Goal: Task Accomplishment & Management: Use online tool/utility

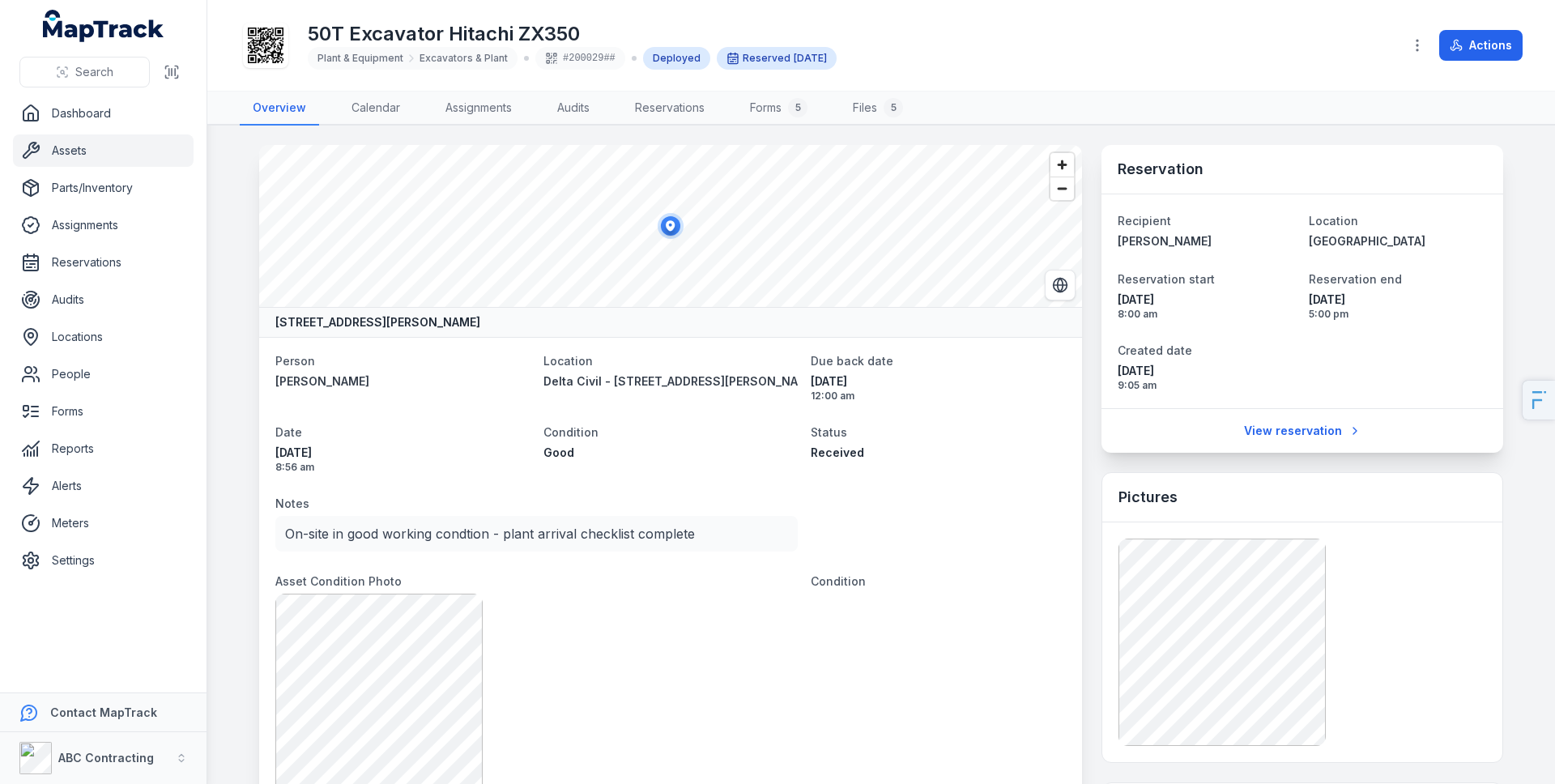
scroll to position [1773, 0]
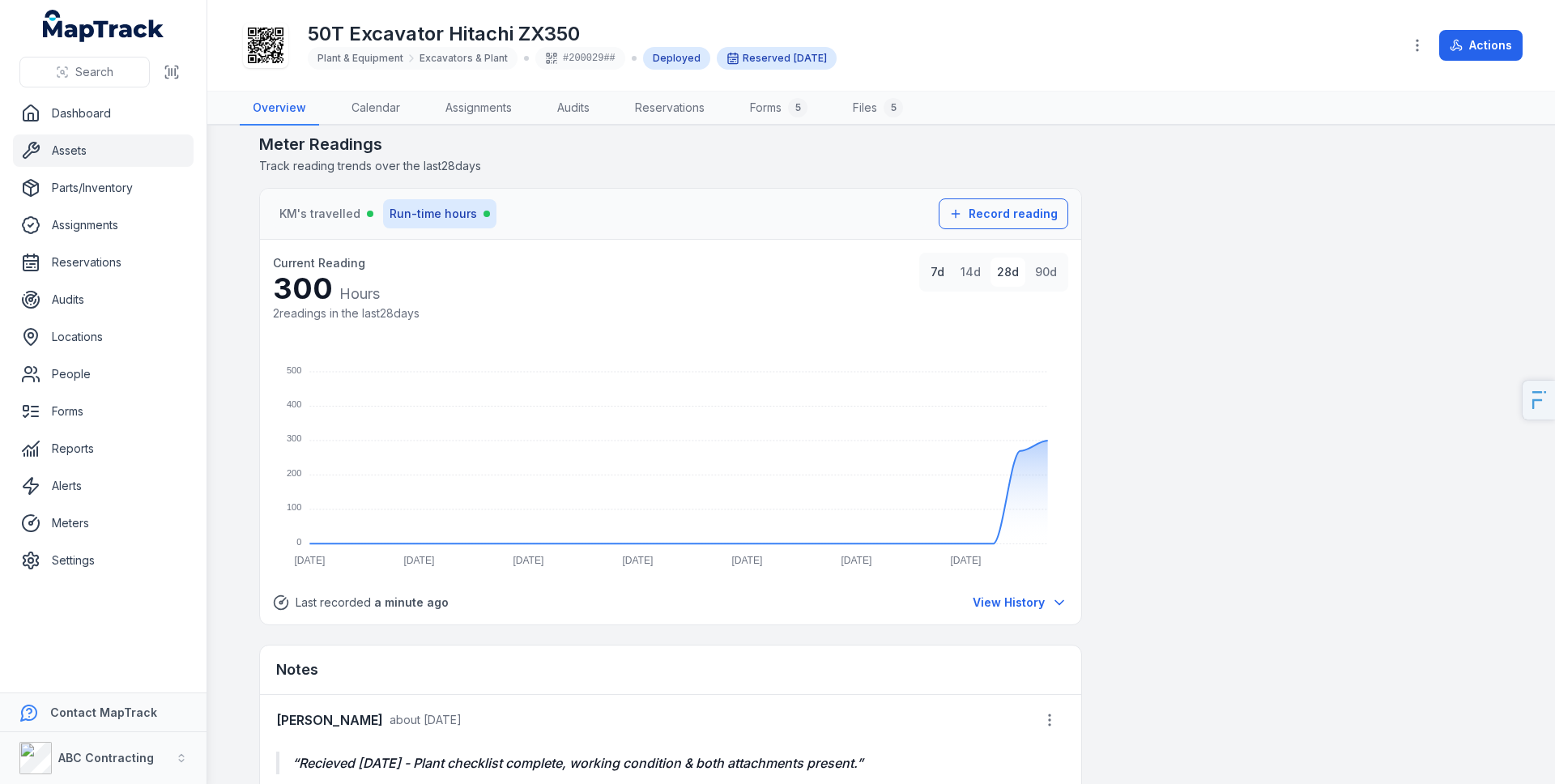
click at [926, 270] on button "7d" at bounding box center [937, 271] width 27 height 29
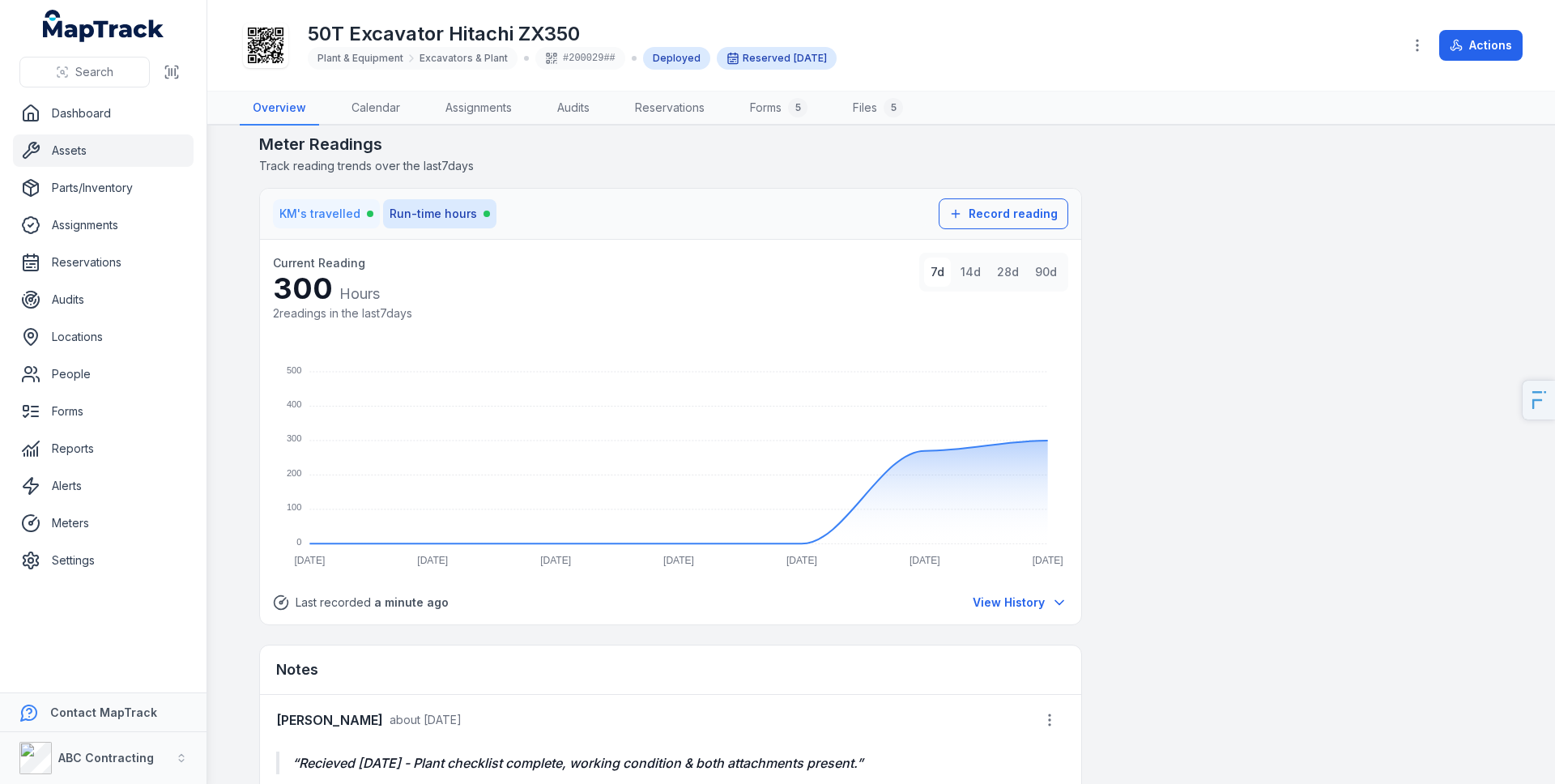
click at [332, 214] on span "KM's travelled" at bounding box center [320, 214] width 81 height 16
click at [432, 213] on span "Run-time hours" at bounding box center [433, 214] width 88 height 16
drag, startPoint x: 339, startPoint y: 212, endPoint x: 368, endPoint y: 198, distance: 32.2
click at [339, 211] on span "KM's travelled" at bounding box center [320, 214] width 81 height 16
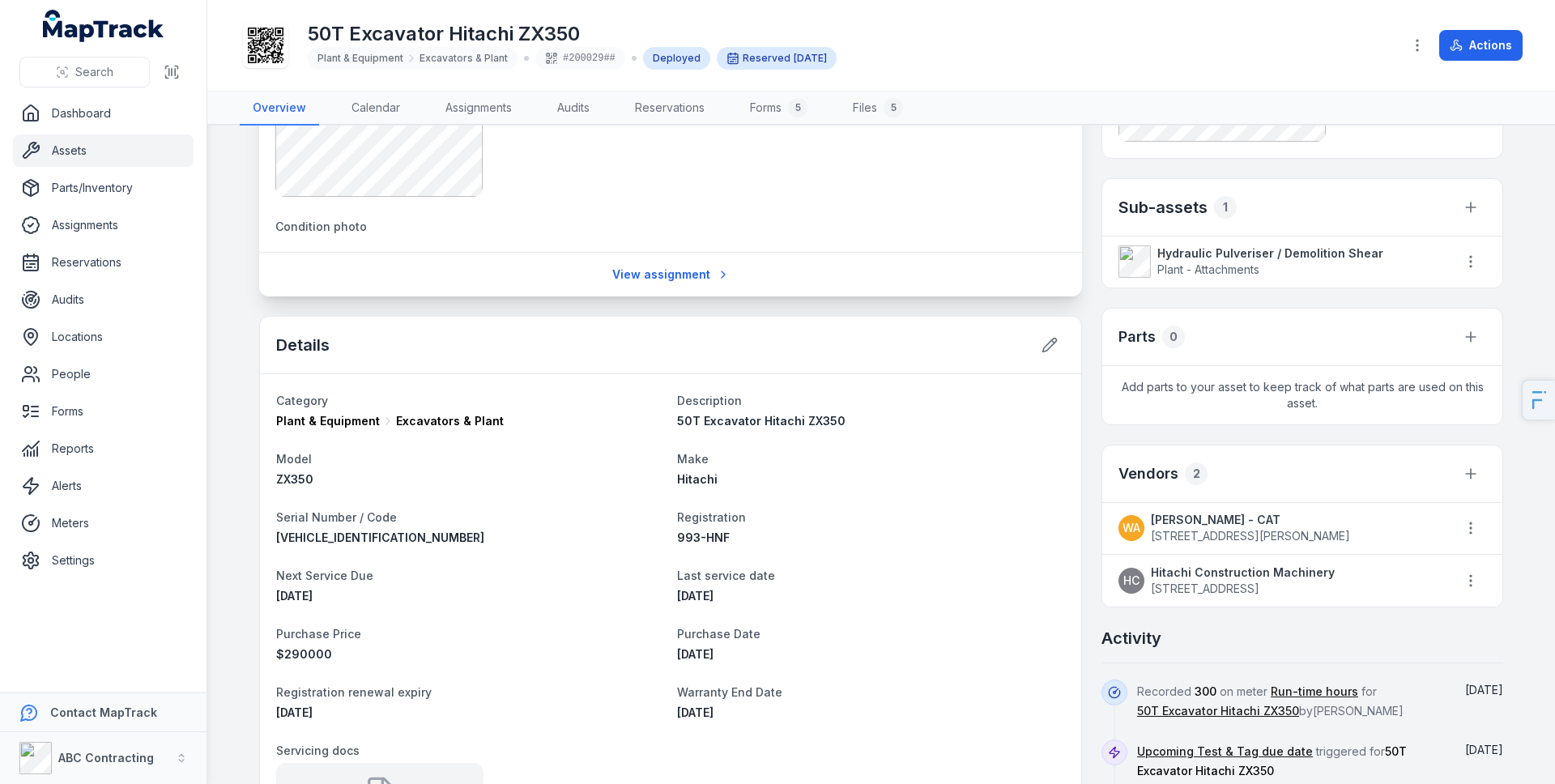
scroll to position [0, 0]
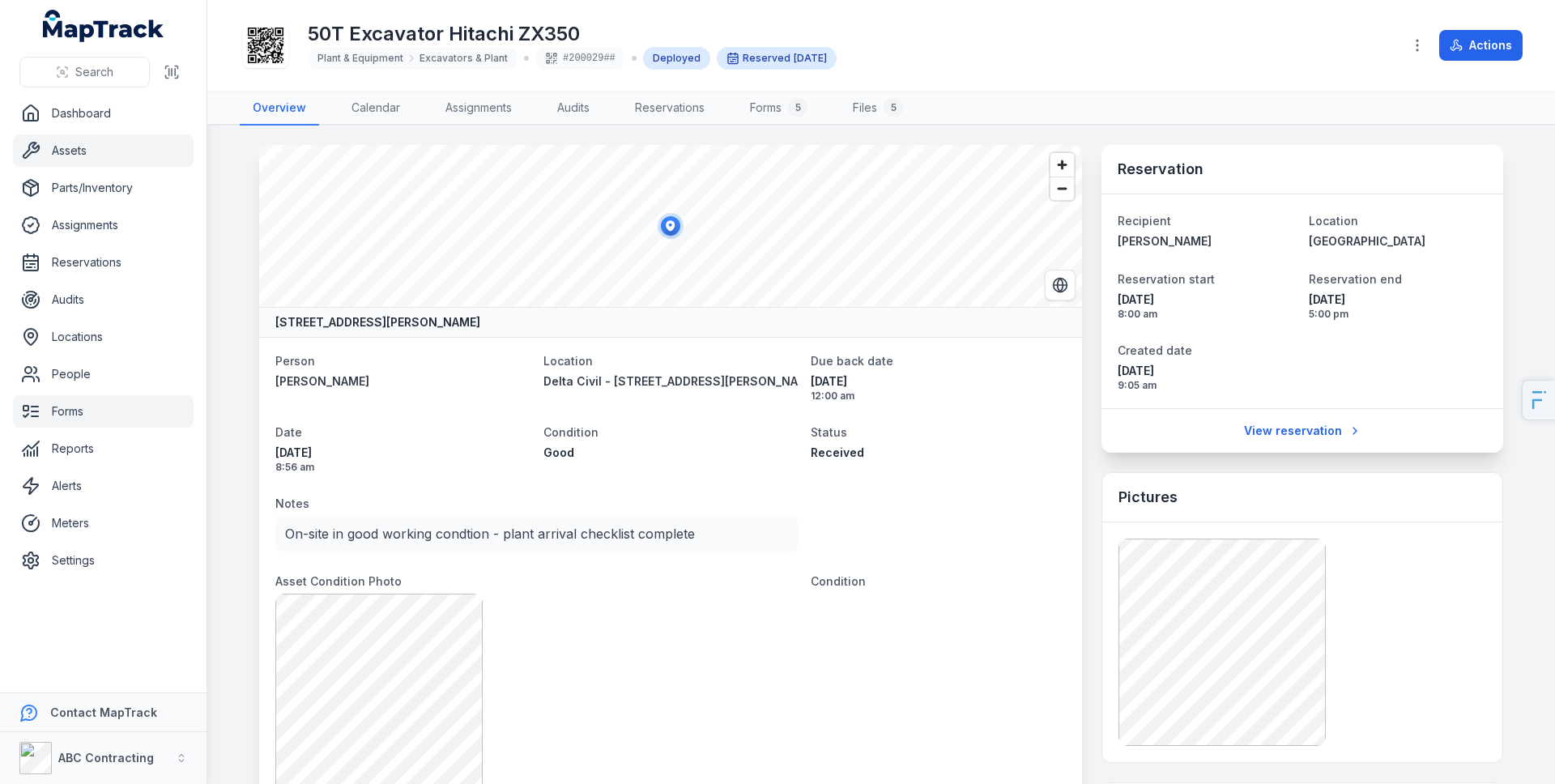
click at [103, 408] on link "Forms" at bounding box center [103, 411] width 180 height 33
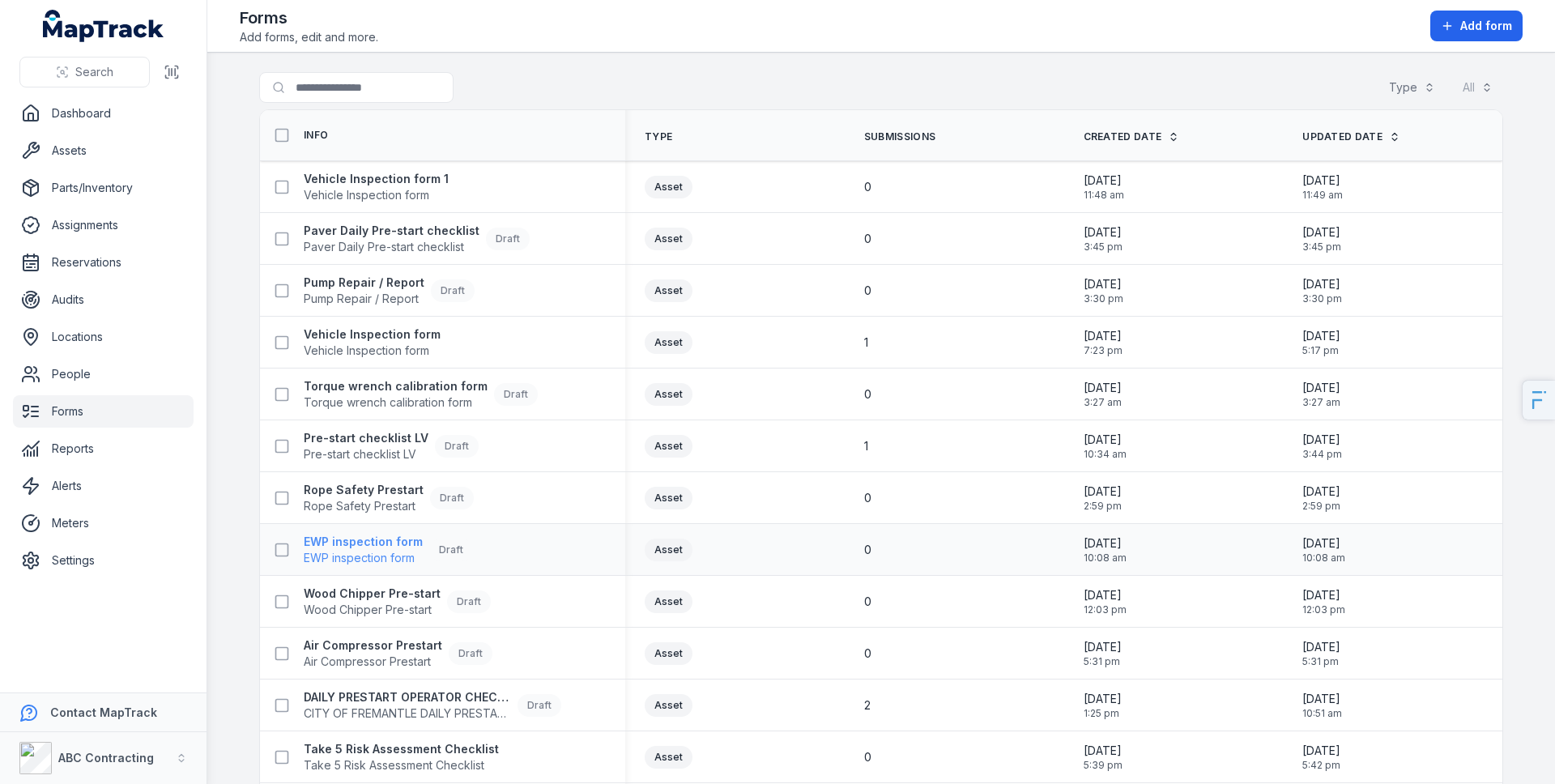
click at [375, 539] on strong "EWP inspection form" at bounding box center [363, 542] width 119 height 16
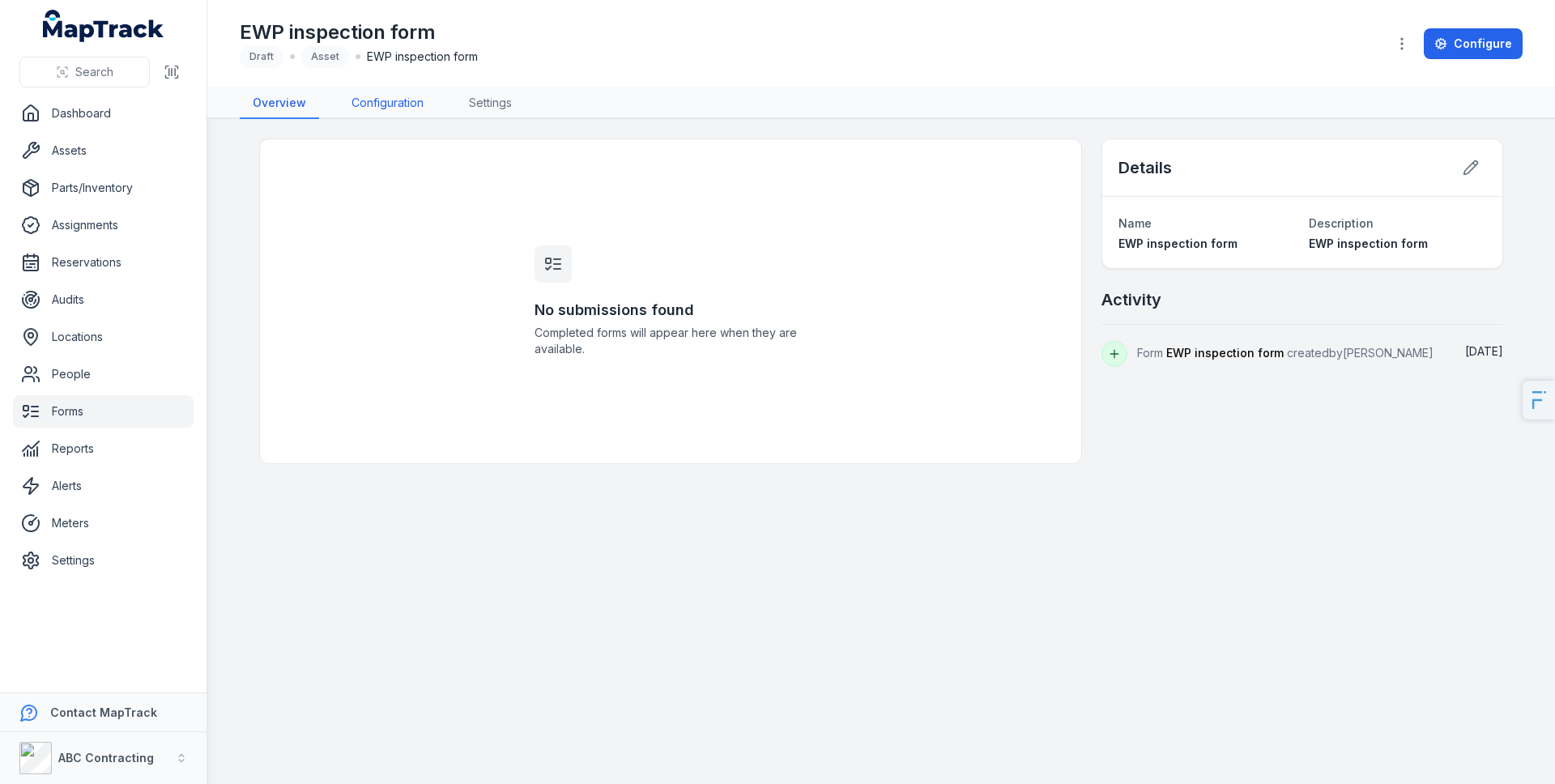
click at [400, 101] on link "Configuration" at bounding box center [387, 103] width 98 height 31
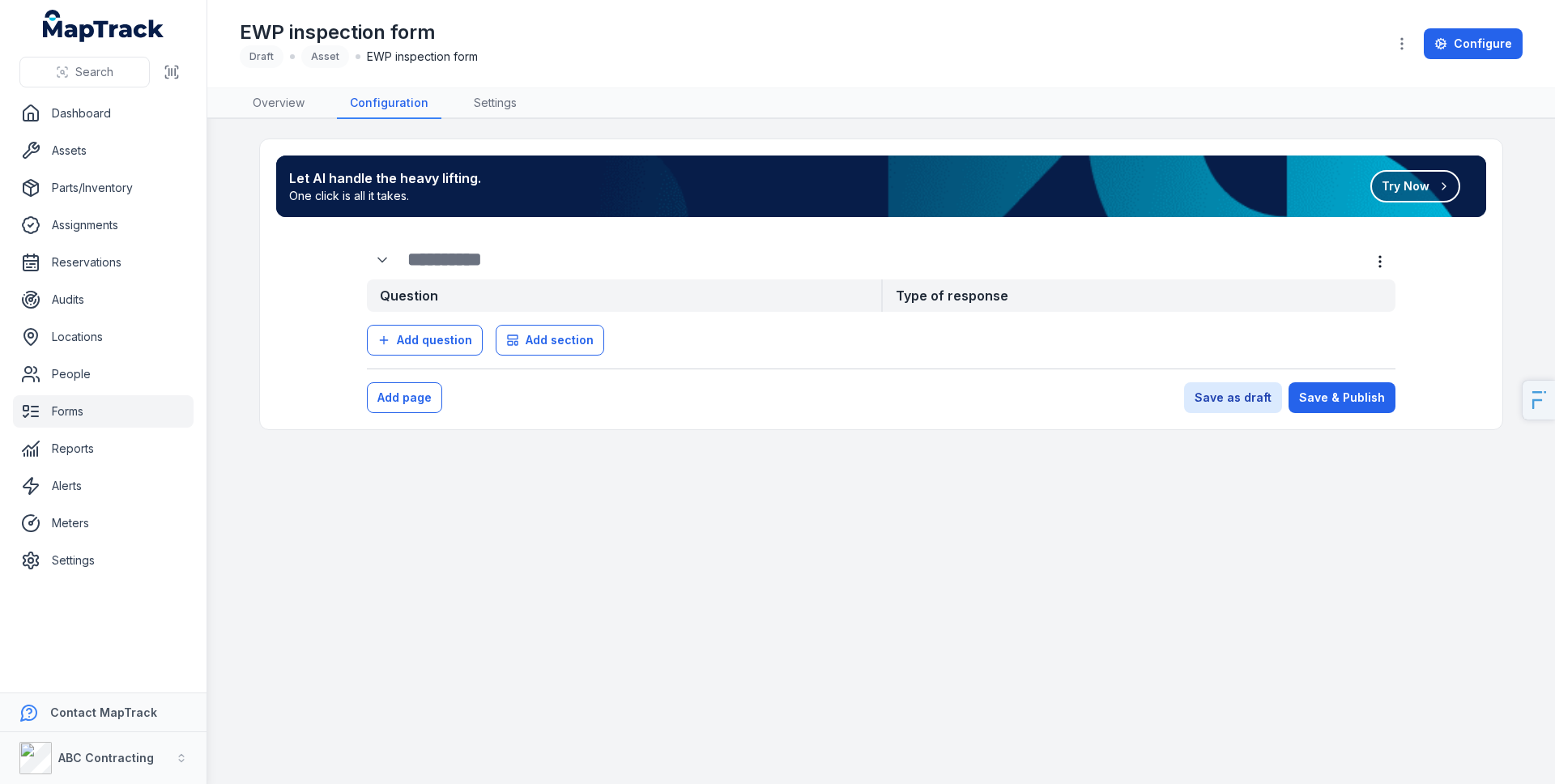
click at [1406, 194] on button "Try Now" at bounding box center [1415, 186] width 90 height 33
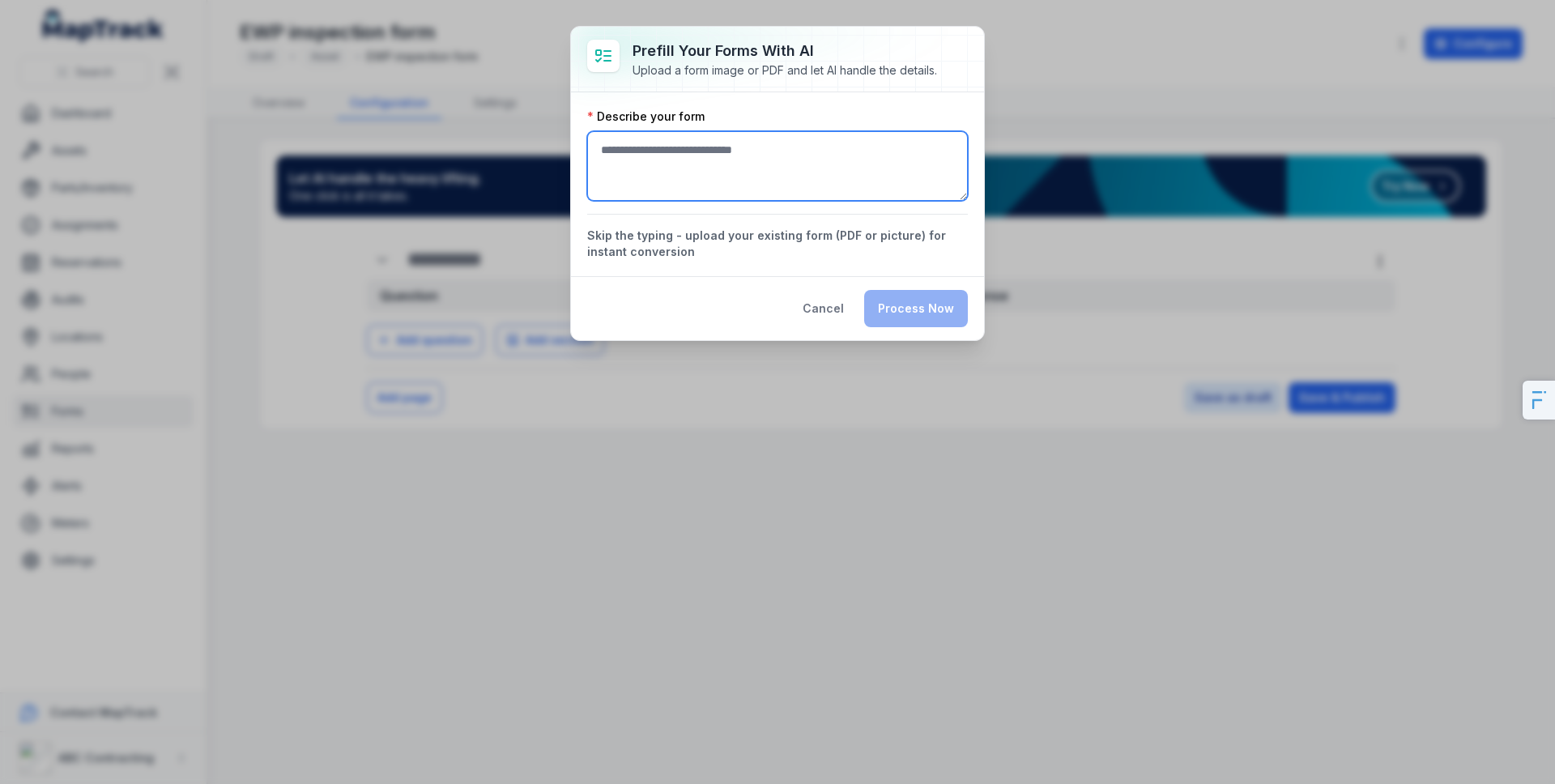
click at [751, 169] on textarea ":rbv:-form-item-label" at bounding box center [777, 165] width 381 height 70
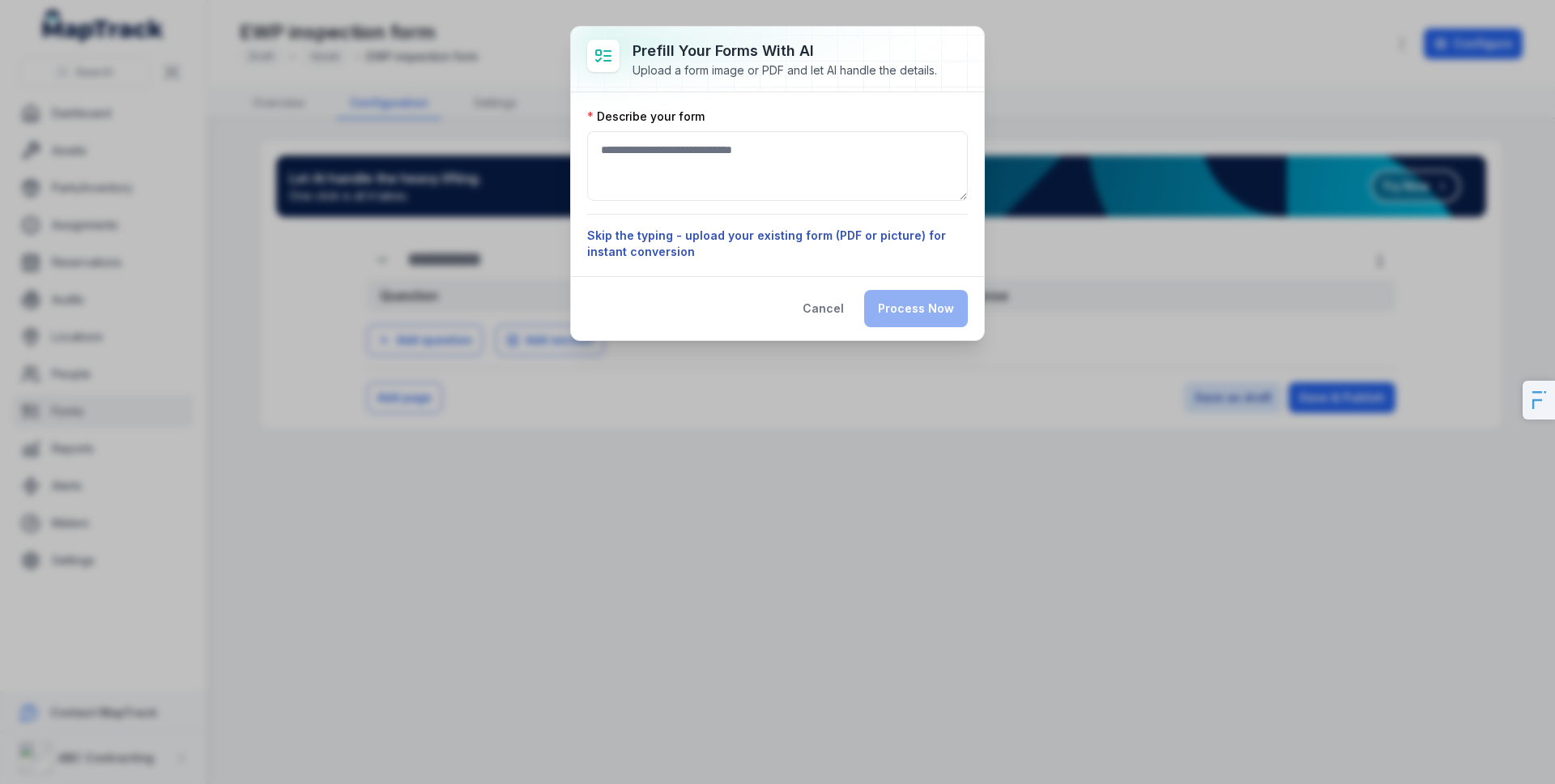
click at [847, 232] on div "Describe your form Skip the typing - upload your existing form (PDF or picture)…" at bounding box center [777, 184] width 381 height 151
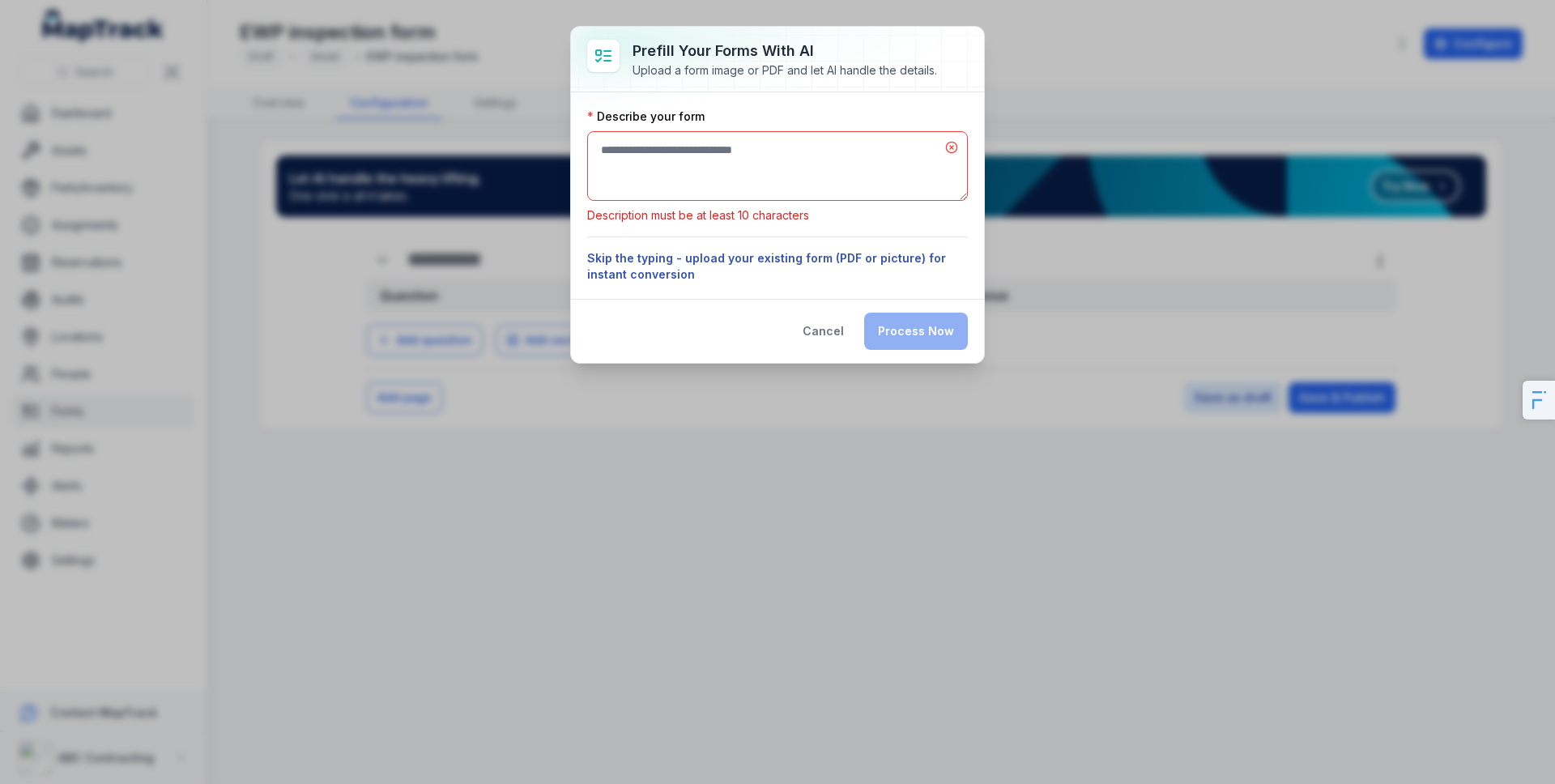
click at [758, 257] on button "Skip the typing - upload your existing form (PDF or picture) for instant conver…" at bounding box center [777, 266] width 381 height 33
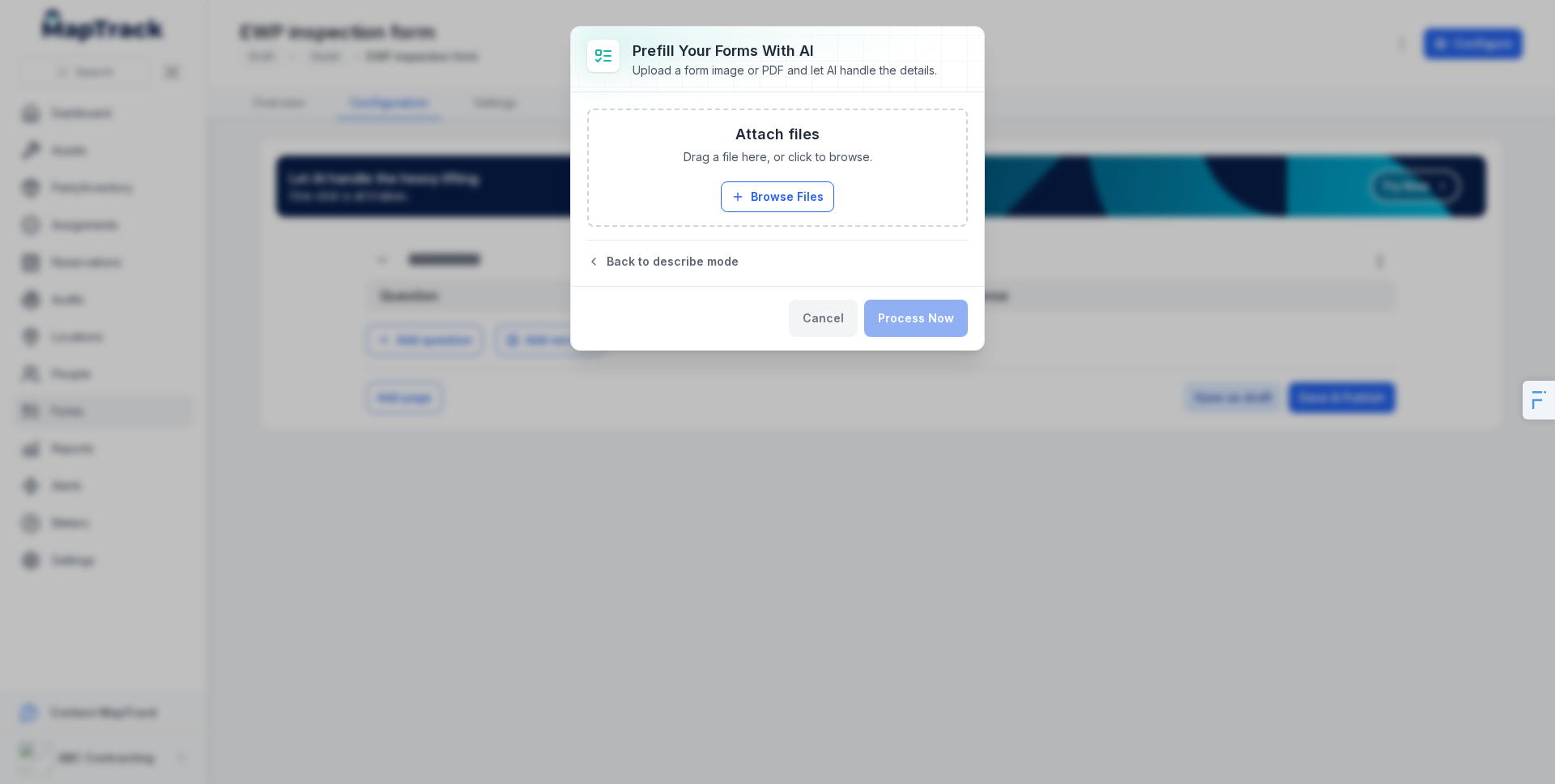
click at [817, 323] on button "Cancel" at bounding box center [823, 318] width 69 height 37
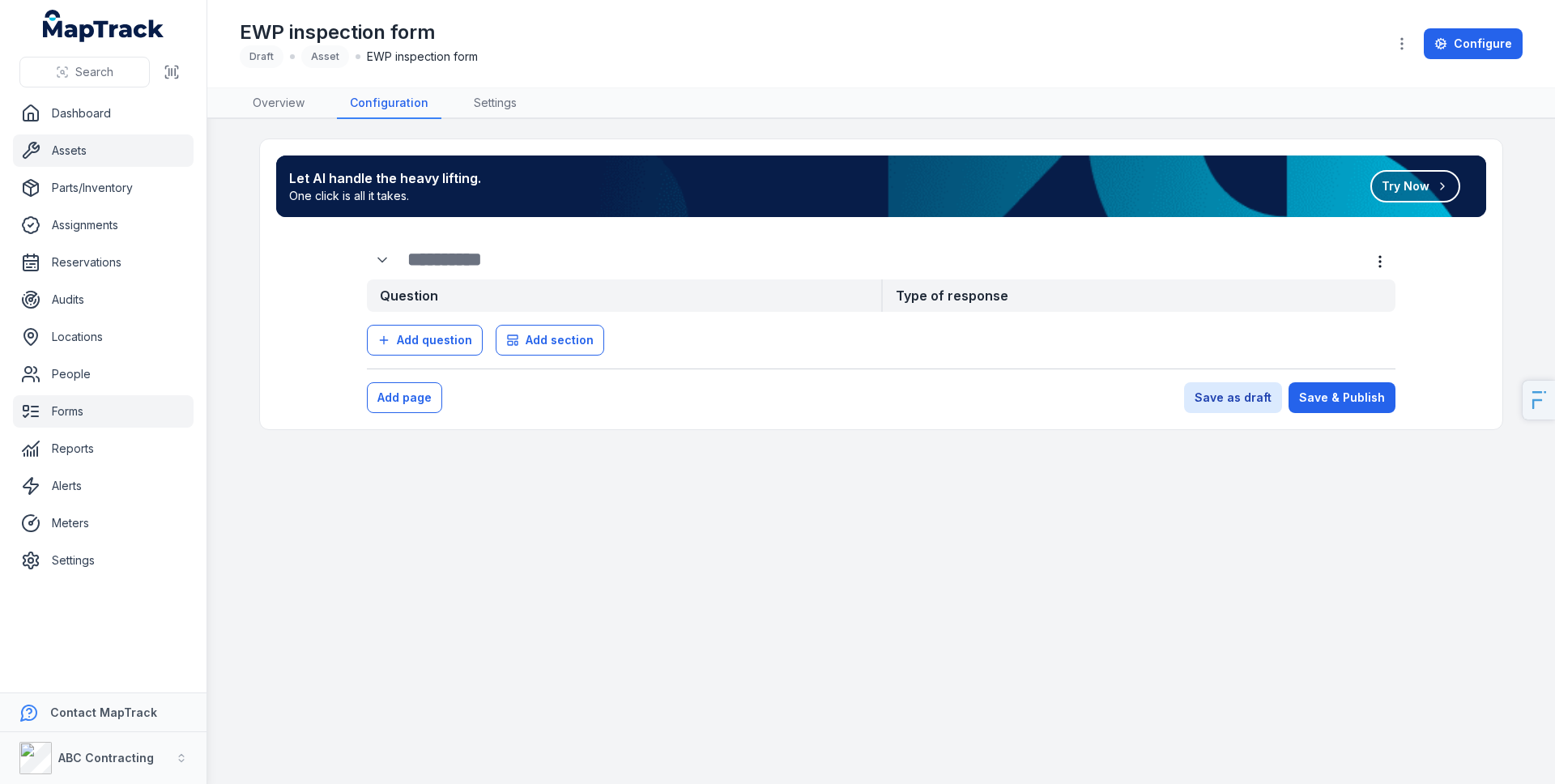
click at [102, 149] on link "Assets" at bounding box center [103, 150] width 180 height 33
click at [84, 270] on link "Reservations" at bounding box center [103, 263] width 180 height 33
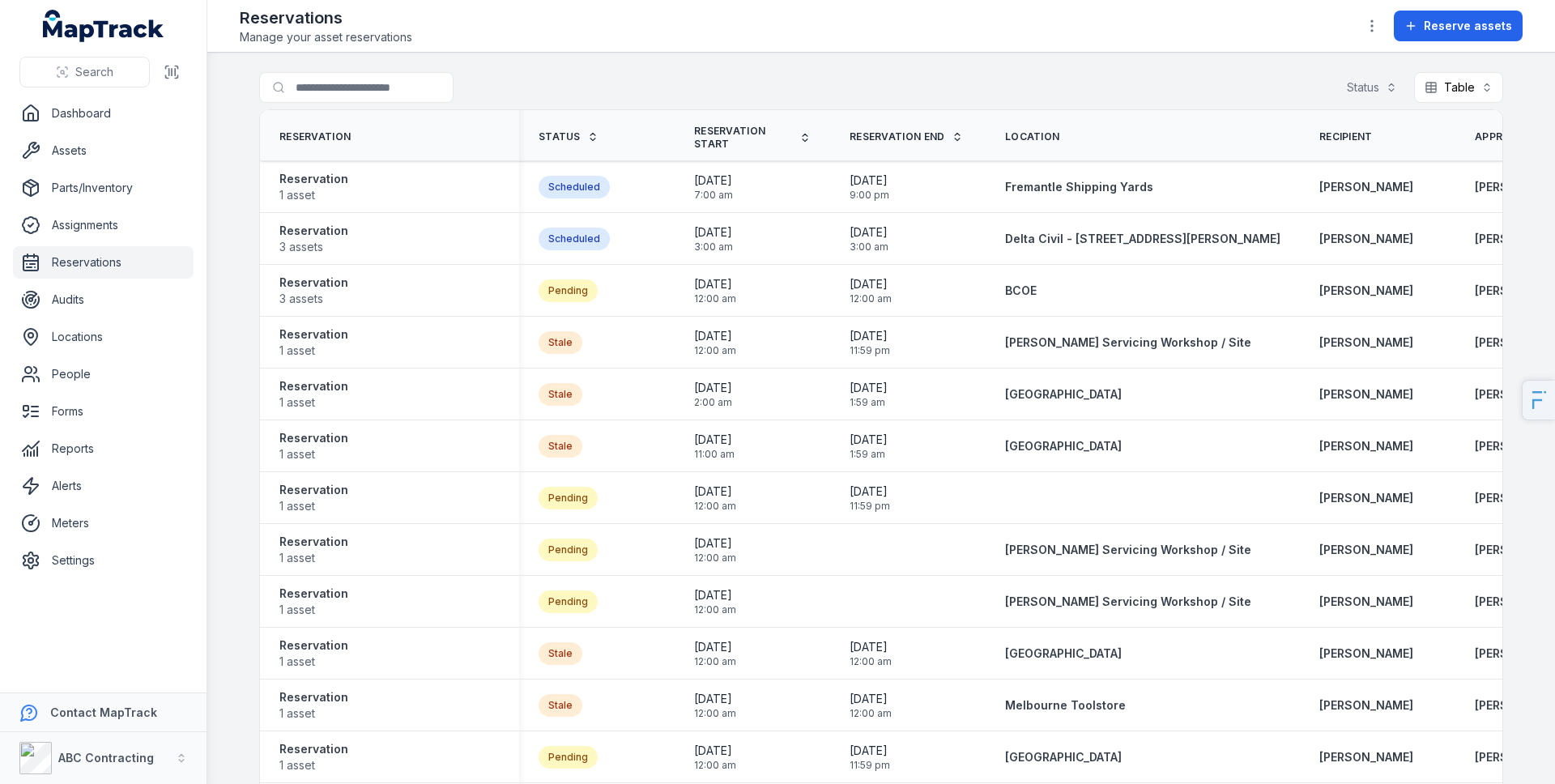
click at [93, 260] on link "Reservations" at bounding box center [103, 263] width 180 height 33
click at [1452, 81] on button "Table *****" at bounding box center [1459, 88] width 89 height 31
click at [1446, 155] on span "Calendar" at bounding box center [1450, 158] width 49 height 16
